Goal: Task Accomplishment & Management: Manage account settings

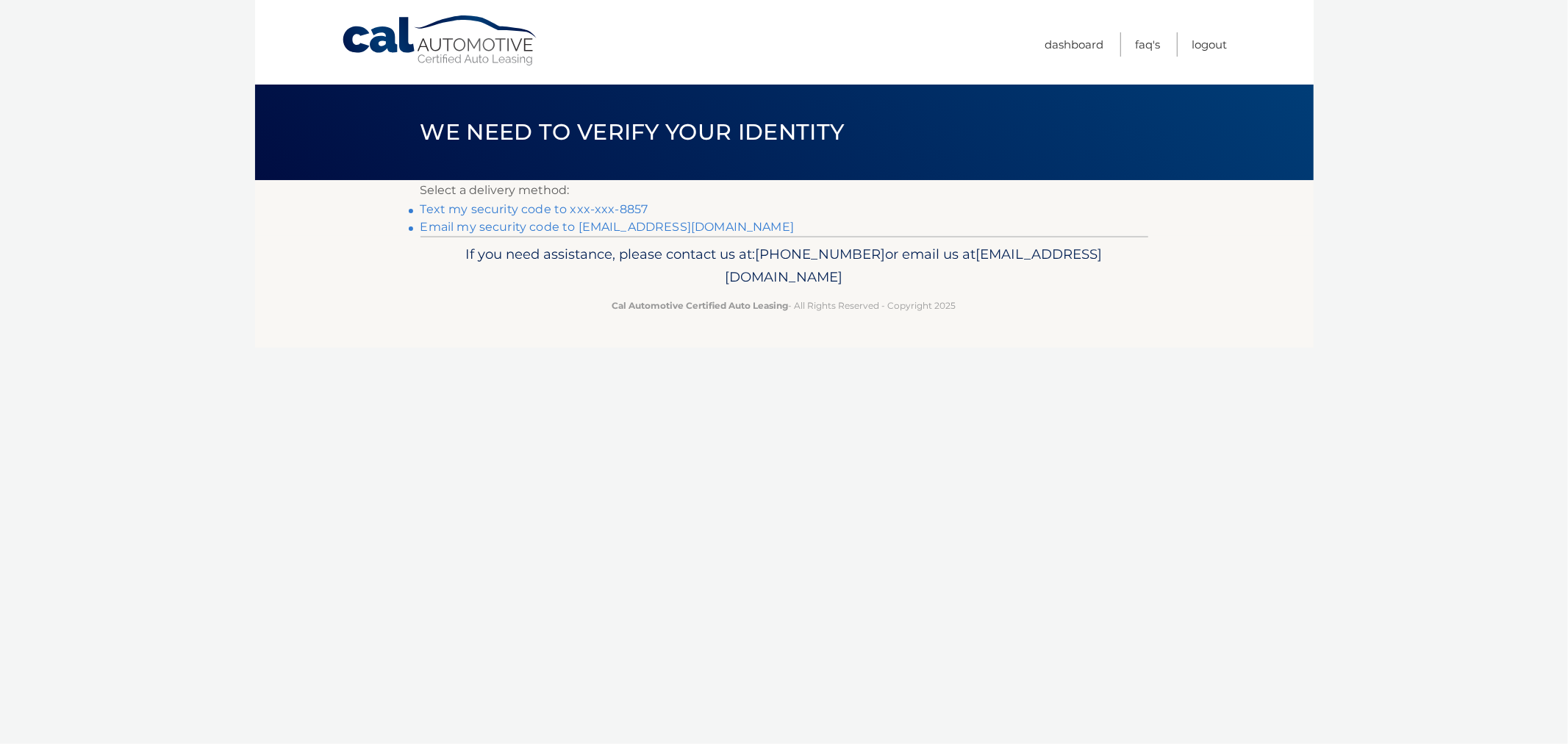
click at [560, 204] on link "Text my security code to xxx-xxx-8857" at bounding box center [534, 210] width 228 height 14
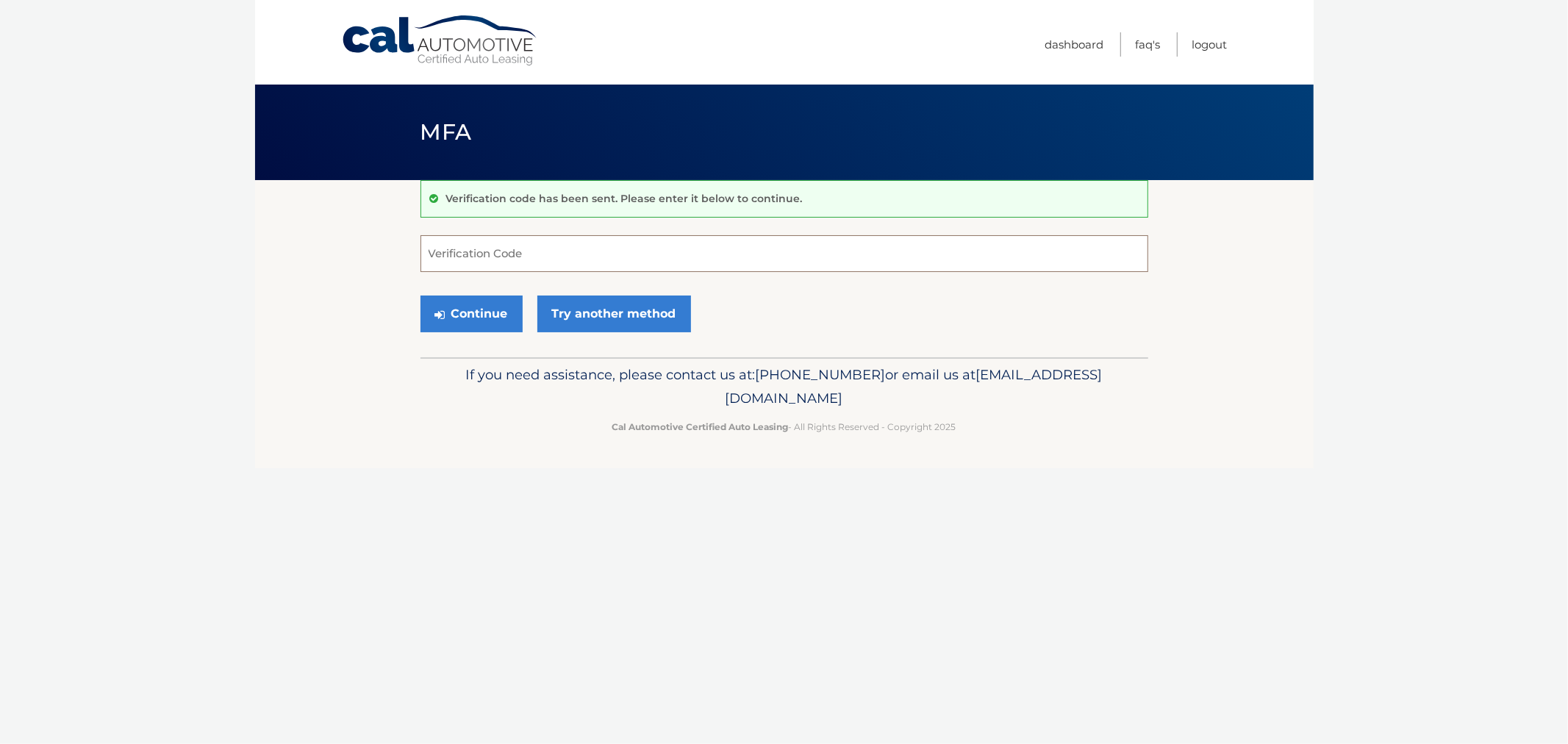
click at [471, 250] on input "Verification Code" at bounding box center [784, 253] width 728 height 36
type input "135296"
click at [421, 296] on button "Continue" at bounding box center [471, 313] width 102 height 36
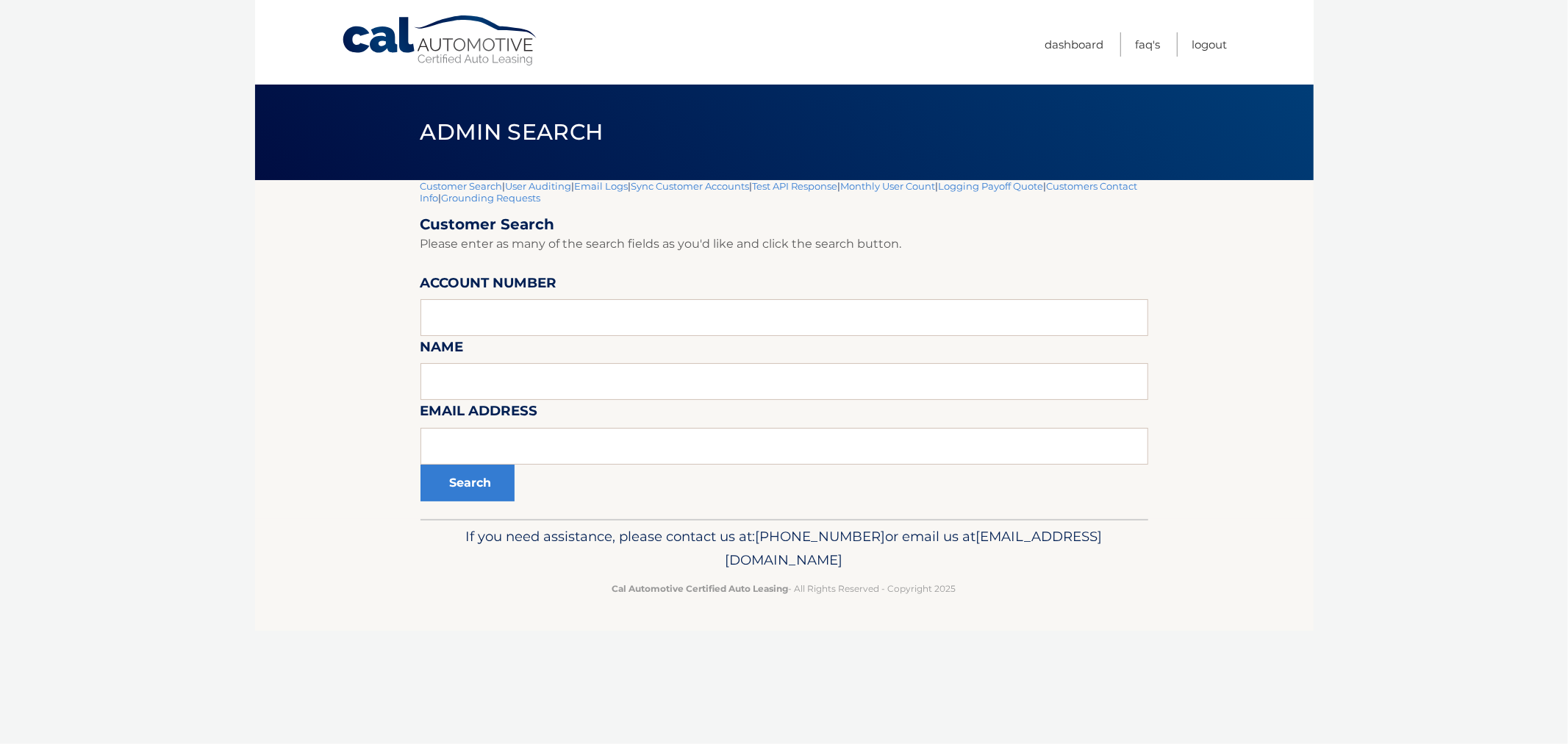
click at [138, 392] on body "Cal Automotive Menu Dashboard FAQ's Logout |" at bounding box center [784, 372] width 1568 height 744
click at [178, 277] on body "Cal Automotive Menu Dashboard FAQ's Logout |" at bounding box center [784, 372] width 1568 height 744
drag, startPoint x: 221, startPoint y: 329, endPoint x: 238, endPoint y: 307, distance: 27.8
click at [222, 328] on body "Cal Automotive Menu Dashboard FAQ's Logout |" at bounding box center [784, 372] width 1568 height 744
drag, startPoint x: 366, startPoint y: 172, endPoint x: 1068, endPoint y: 627, distance: 836.6
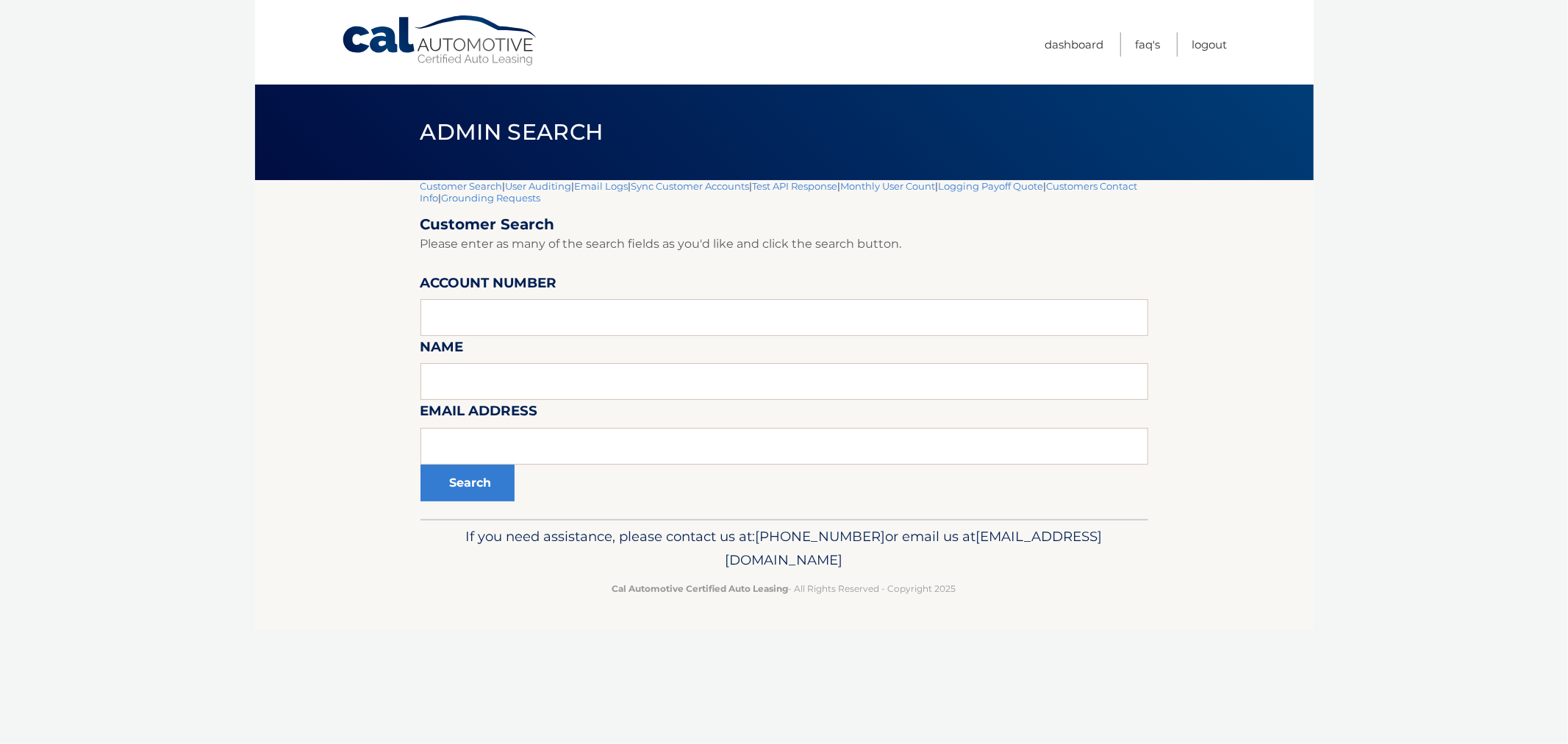
click at [1068, 627] on div "Cal Automotive Menu Dashboard FAQ's Logout |" at bounding box center [784, 372] width 1059 height 744
